Goal: Task Accomplishment & Management: Complete application form

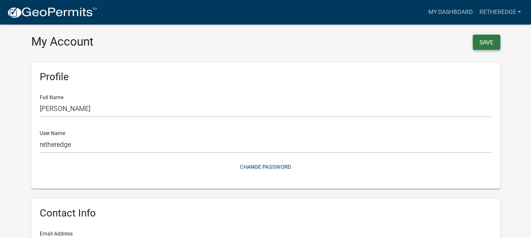
click at [480, 41] on button "Save" at bounding box center [486, 42] width 27 height 15
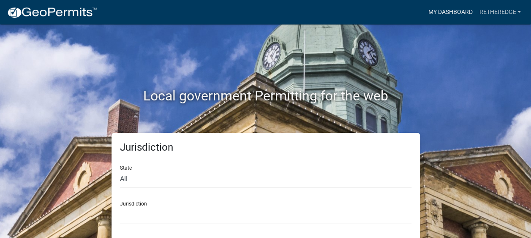
click at [445, 14] on link "My Dashboard" at bounding box center [449, 12] width 51 height 16
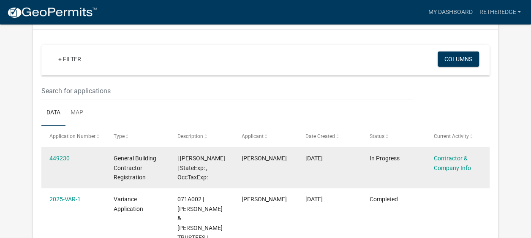
scroll to position [70, 0]
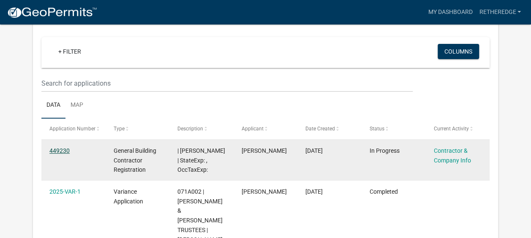
click at [62, 149] on link "449230" at bounding box center [59, 150] width 20 height 7
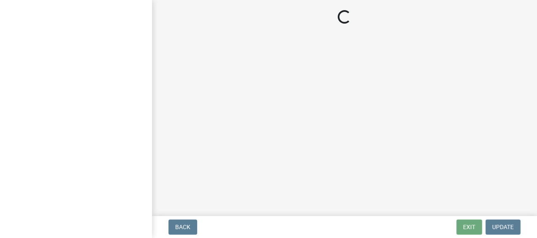
select select "GA"
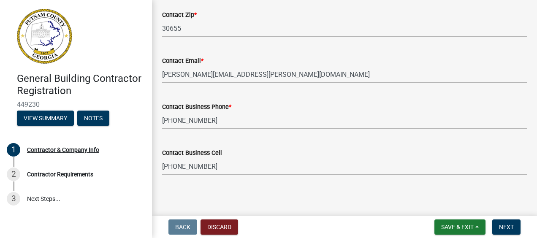
scroll to position [431, 0]
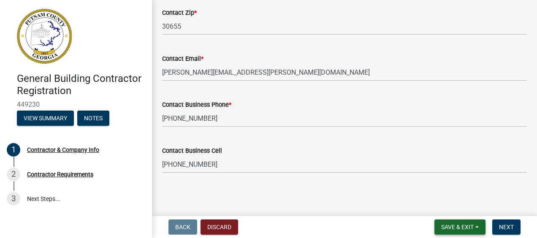
click at [463, 227] on span "Save & Exit" at bounding box center [457, 227] width 33 height 7
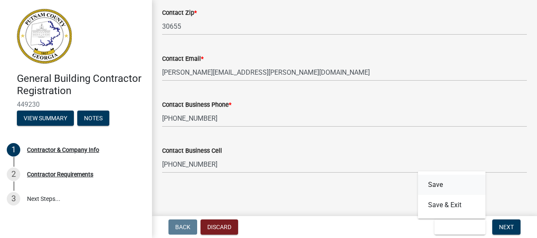
click at [434, 185] on button "Save" at bounding box center [452, 185] width 68 height 20
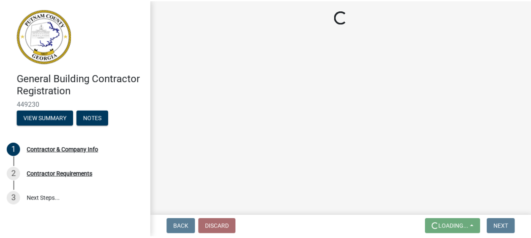
scroll to position [0, 0]
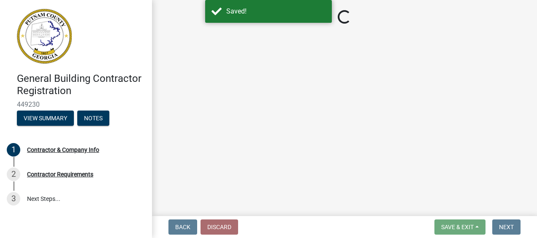
select select "GA"
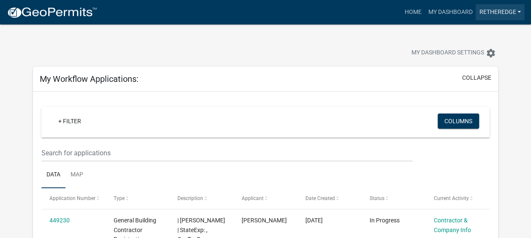
click at [514, 12] on link "retheredge" at bounding box center [499, 12] width 49 height 16
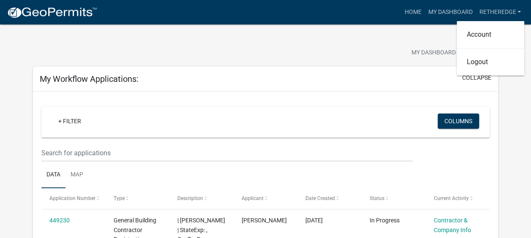
click at [355, 59] on div "My Dashboard Settings settings" at bounding box center [404, 54] width 199 height 19
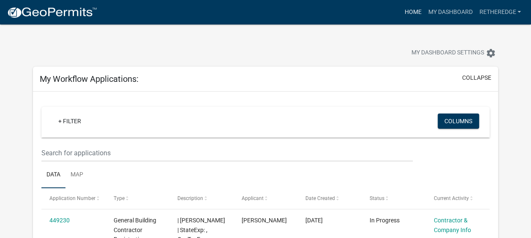
click at [408, 11] on link "Home" at bounding box center [413, 12] width 24 height 16
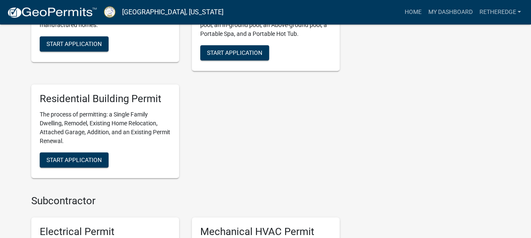
scroll to position [422, 0]
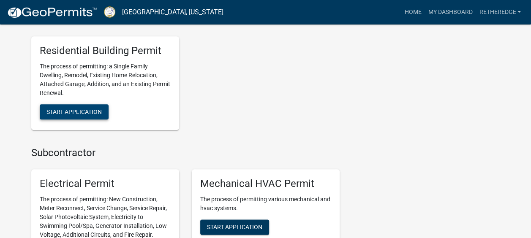
click at [75, 111] on span "Start Application" at bounding box center [73, 112] width 55 height 7
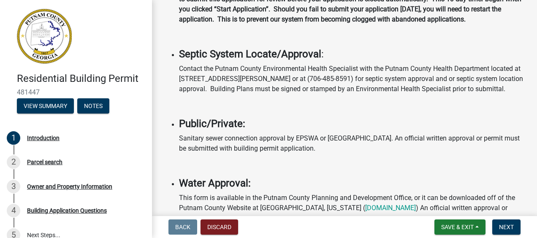
scroll to position [253, 0]
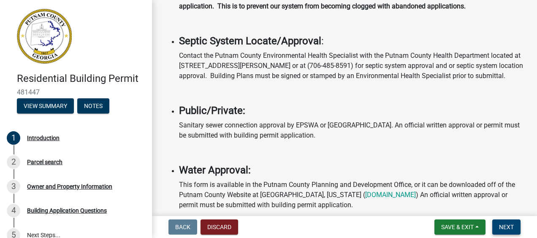
click at [509, 228] on span "Next" at bounding box center [506, 227] width 15 height 7
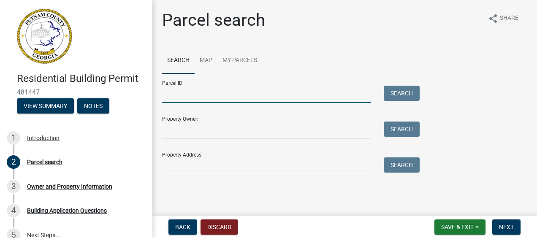
click at [212, 92] on input "Parcel ID:" at bounding box center [266, 94] width 209 height 17
type input "071A002"
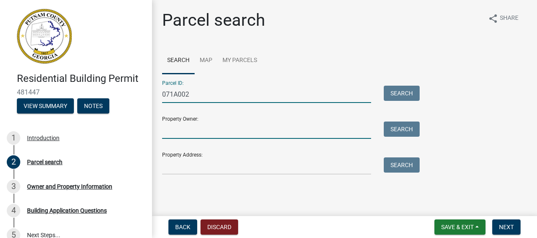
type input "ETHERDGE RODNEY & SANDRA"
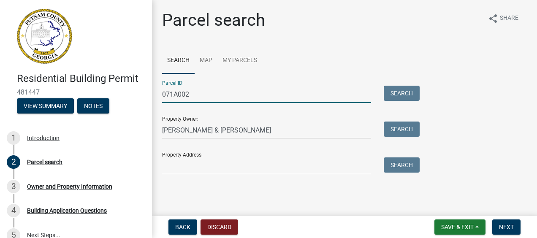
type input "123"
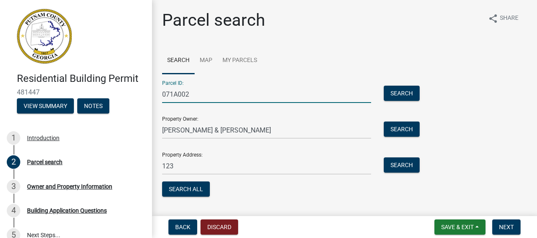
scroll to position [19, 0]
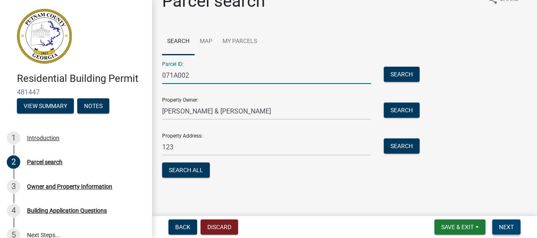
click at [507, 224] on span "Next" at bounding box center [506, 227] width 15 height 7
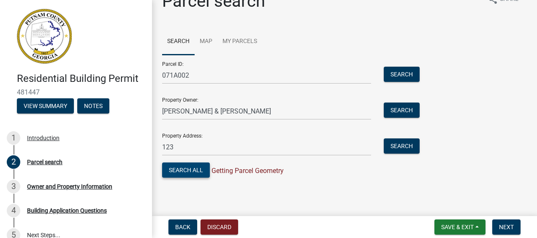
click at [196, 168] on button "Search All" at bounding box center [186, 170] width 48 height 15
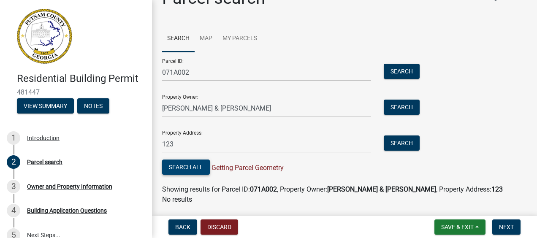
scroll to position [5, 0]
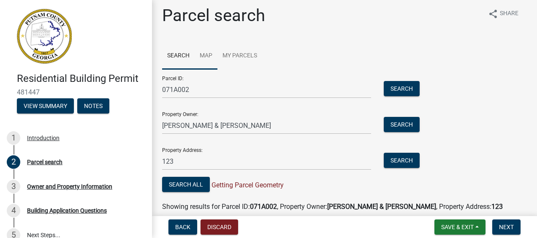
click at [207, 55] on link "Map" at bounding box center [206, 56] width 23 height 27
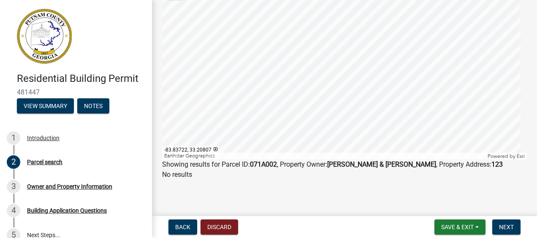
scroll to position [0, 0]
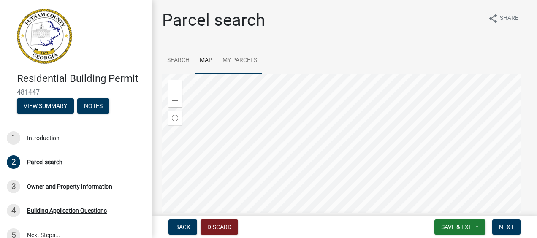
click at [243, 60] on link "My Parcels" at bounding box center [239, 60] width 45 height 27
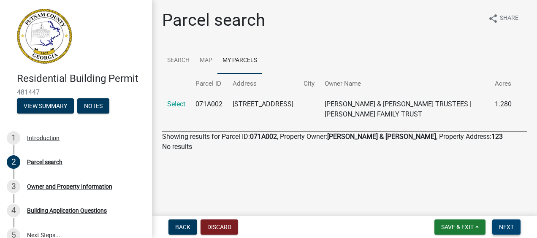
click at [508, 227] on span "Next" at bounding box center [506, 227] width 15 height 7
click at [508, 226] on span "Next" at bounding box center [506, 227] width 15 height 7
click at [185, 224] on span "Back" at bounding box center [182, 227] width 15 height 7
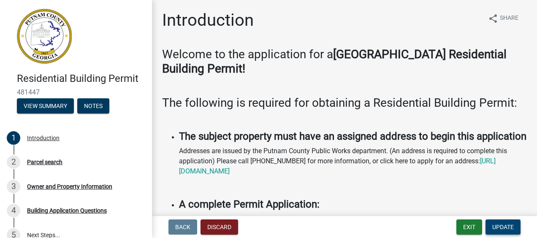
click at [500, 228] on span "Update" at bounding box center [503, 227] width 22 height 7
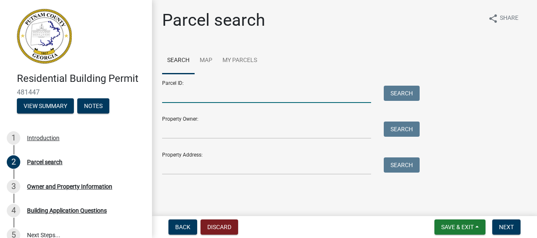
click at [231, 94] on input "Parcel ID:" at bounding box center [266, 94] width 209 height 17
type input "071A002"
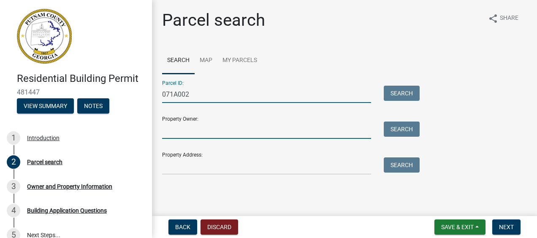
type input "ETHERDGE RODNEY & SANDRA"
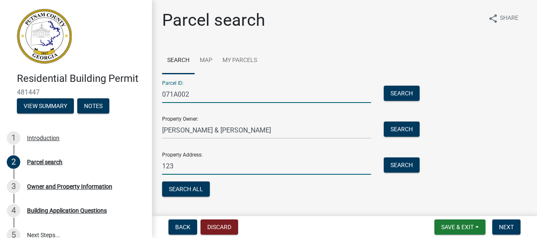
click at [187, 169] on input "123" at bounding box center [266, 166] width 209 height 17
type input "123 CEDAR COVE DR, BUCKHEAD, GA 30625-3302"
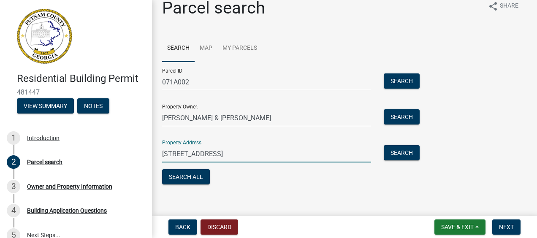
scroll to position [19, 0]
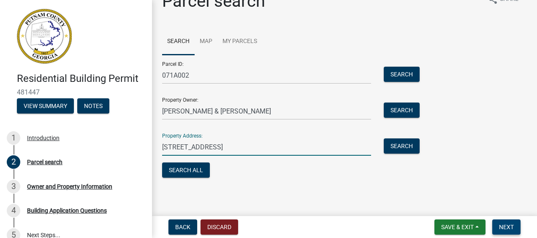
click at [506, 225] on span "Next" at bounding box center [506, 227] width 15 height 7
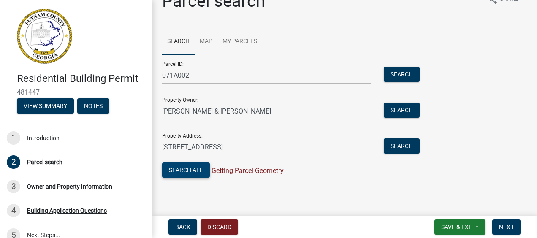
click at [192, 168] on button "Search All" at bounding box center [186, 170] width 48 height 15
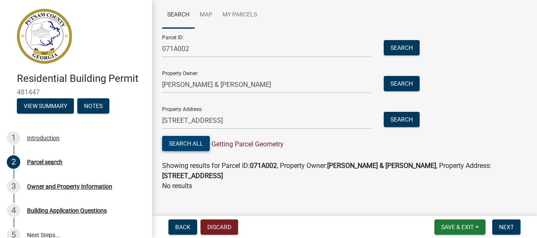
scroll to position [57, 0]
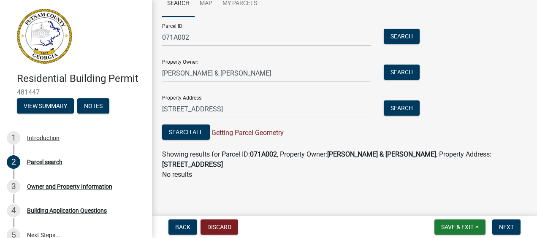
click at [390, 187] on div "Parcel search share Share Search Map My Parcels Parcel ID: 071A002 Search Prope…" at bounding box center [345, 70] width 378 height 234
click at [200, 133] on button "Search All" at bounding box center [186, 132] width 48 height 15
click at [506, 228] on span "Next" at bounding box center [506, 227] width 15 height 7
click at [503, 224] on span "Next" at bounding box center [506, 227] width 15 height 7
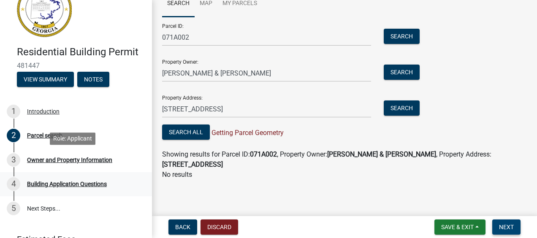
scroll to position [42, 0]
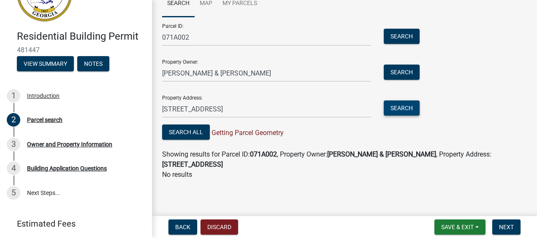
click at [396, 109] on button "Search" at bounding box center [402, 108] width 36 height 15
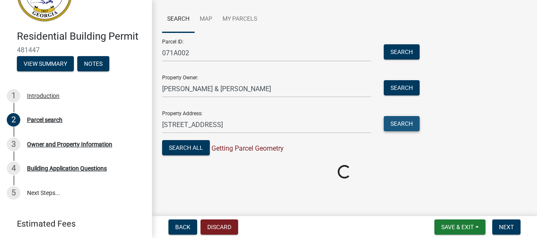
scroll to position [47, 0]
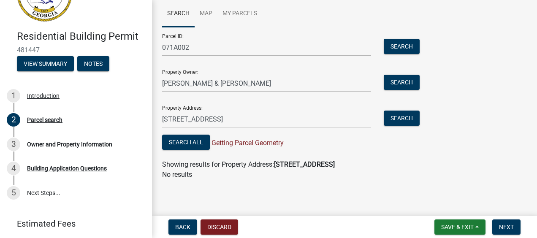
click at [249, 144] on span "Getting Parcel Geometry" at bounding box center [247, 143] width 74 height 8
click at [189, 140] on button "Search All" at bounding box center [186, 142] width 48 height 15
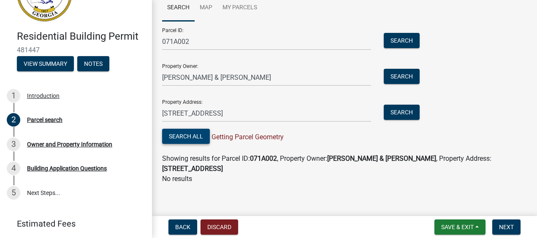
scroll to position [57, 0]
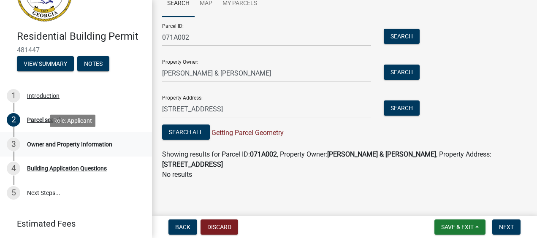
click at [51, 144] on div "Owner and Property Information" at bounding box center [69, 144] width 85 height 6
click at [60, 144] on div "Owner and Property Information" at bounding box center [69, 144] width 85 height 6
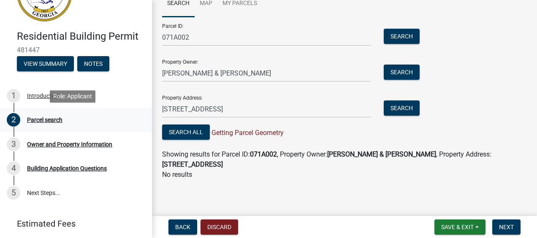
click at [38, 119] on div "Parcel search" at bounding box center [44, 120] width 35 height 6
click at [456, 228] on span "Save & Exit" at bounding box center [457, 227] width 33 height 7
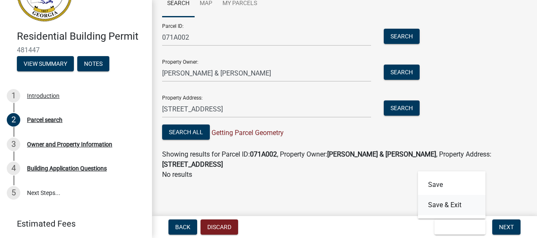
click at [452, 204] on button "Save & Exit" at bounding box center [452, 205] width 68 height 20
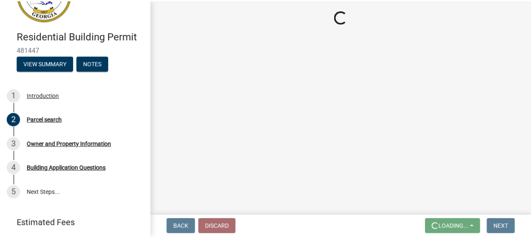
scroll to position [0, 0]
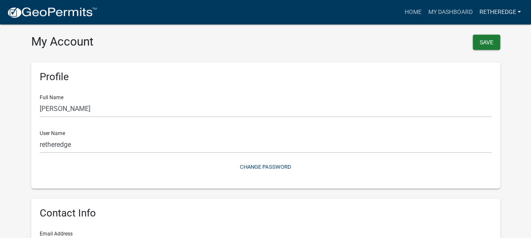
click at [510, 10] on link "retheredge" at bounding box center [499, 12] width 49 height 16
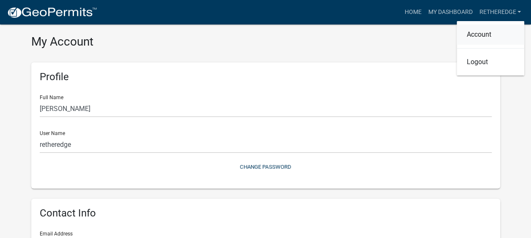
click at [489, 30] on link "Account" at bounding box center [490, 34] width 68 height 20
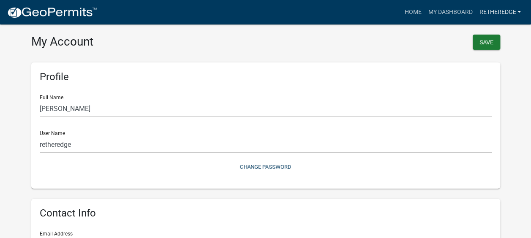
click at [502, 14] on link "retheredge" at bounding box center [499, 12] width 49 height 16
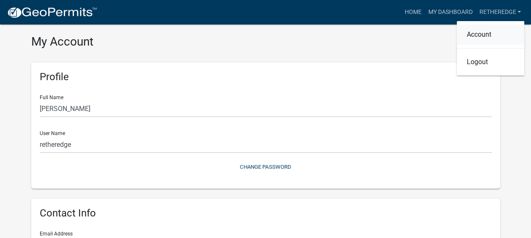
click at [473, 34] on link "Account" at bounding box center [490, 34] width 68 height 20
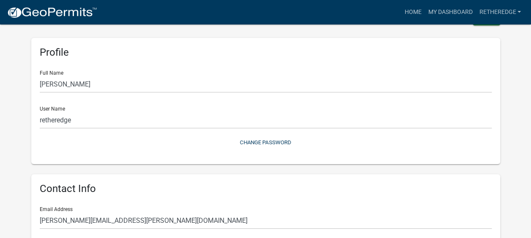
scroll to position [42, 0]
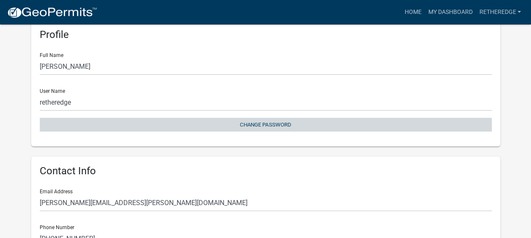
click at [264, 125] on button "Change Password" at bounding box center [266, 125] width 452 height 14
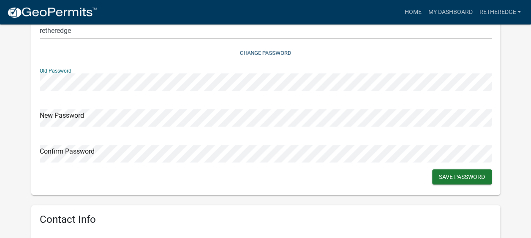
scroll to position [127, 0]
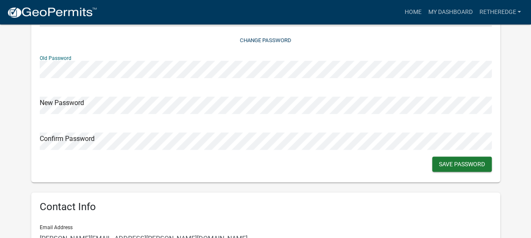
click at [219, 59] on div "Old Password" at bounding box center [266, 63] width 452 height 29
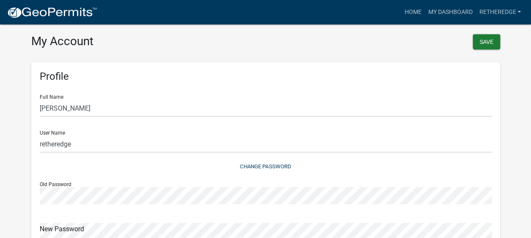
scroll to position [0, 0]
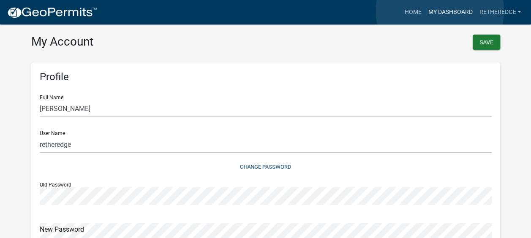
click at [440, 11] on link "My Dashboard" at bounding box center [449, 12] width 51 height 16
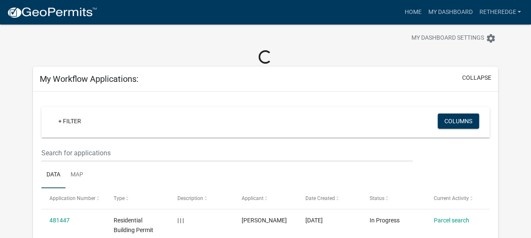
scroll to position [57, 0]
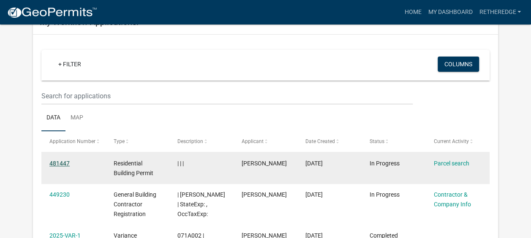
click at [59, 163] on link "481447" at bounding box center [59, 163] width 20 height 7
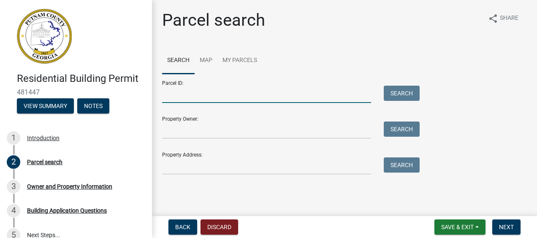
click at [187, 93] on input "Parcel ID:" at bounding box center [266, 94] width 209 height 17
type input "071A002"
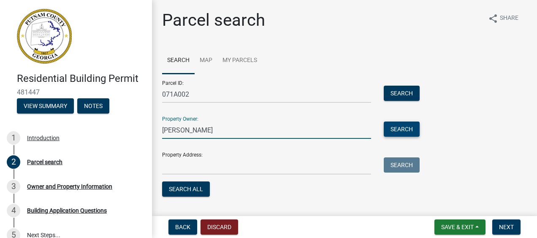
type input "[PERSON_NAME]"
click at [396, 131] on button "Search" at bounding box center [402, 129] width 36 height 15
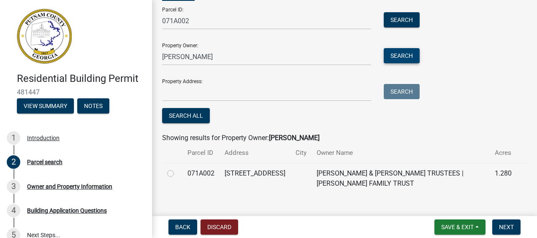
scroll to position [84, 0]
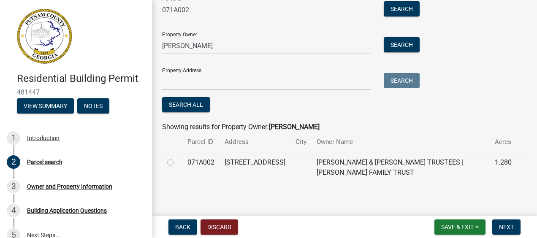
click at [177, 158] on label at bounding box center [177, 158] width 0 height 0
click at [177, 163] on input "radio" at bounding box center [179, 160] width 5 height 5
radio input "true"
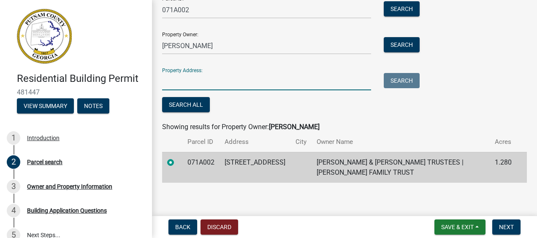
click at [210, 82] on input "Property Address:" at bounding box center [266, 81] width 209 height 17
